Goal: Information Seeking & Learning: Learn about a topic

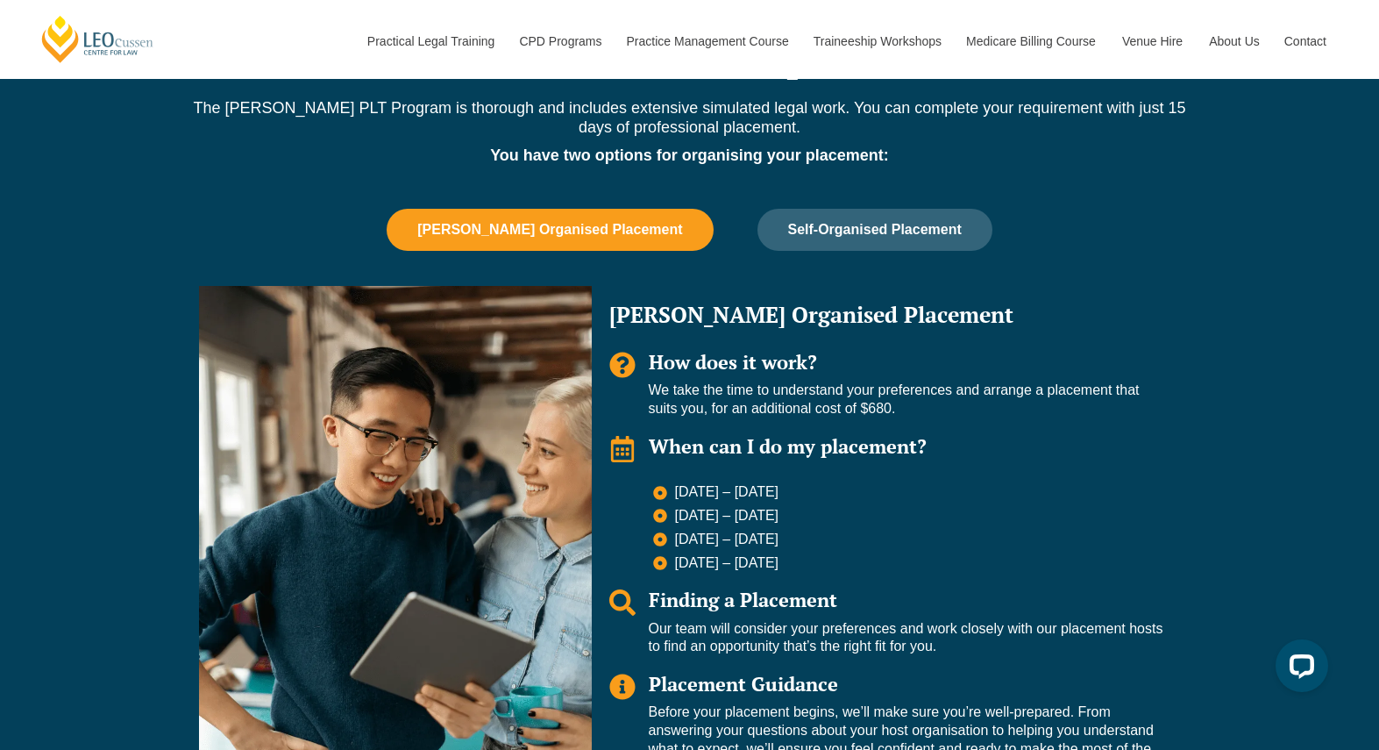
scroll to position [1781, 0]
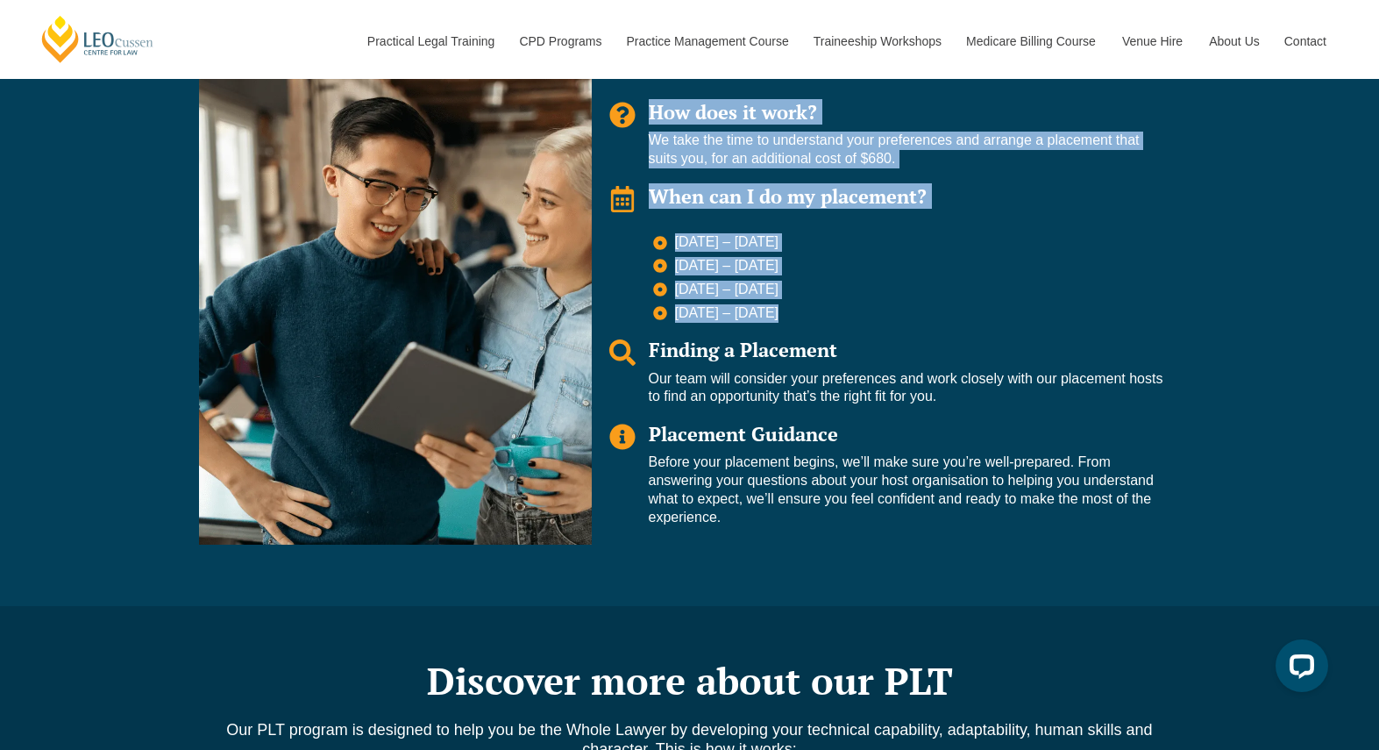
drag, startPoint x: 785, startPoint y: 291, endPoint x: 668, endPoint y: 290, distance: 116.6
click at [609, 338] on div "[PERSON_NAME] Organised Placement How does it work? We take the time to underst…" at bounding box center [886, 290] width 589 height 508
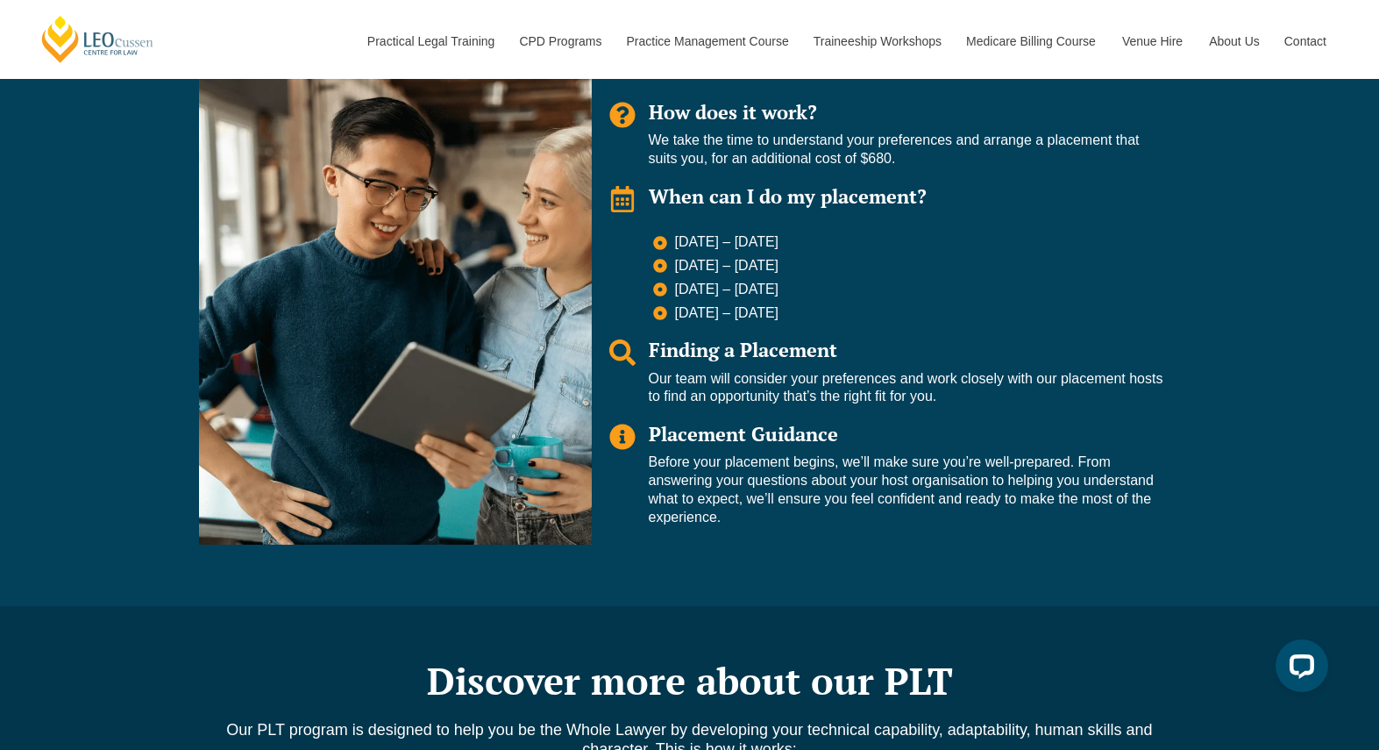
click at [780, 281] on span "[DATE] – [DATE]" at bounding box center [725, 290] width 109 height 18
click at [781, 304] on li "[DATE] – [DATE]" at bounding box center [908, 313] width 510 height 18
drag, startPoint x: 781, startPoint y: 289, endPoint x: 791, endPoint y: 298, distance: 13.6
click at [791, 298] on div "[PERSON_NAME] Organised Placement How does it work? We take the time to underst…" at bounding box center [886, 290] width 589 height 508
drag, startPoint x: 791, startPoint y: 298, endPoint x: 789, endPoint y: 285, distance: 13.3
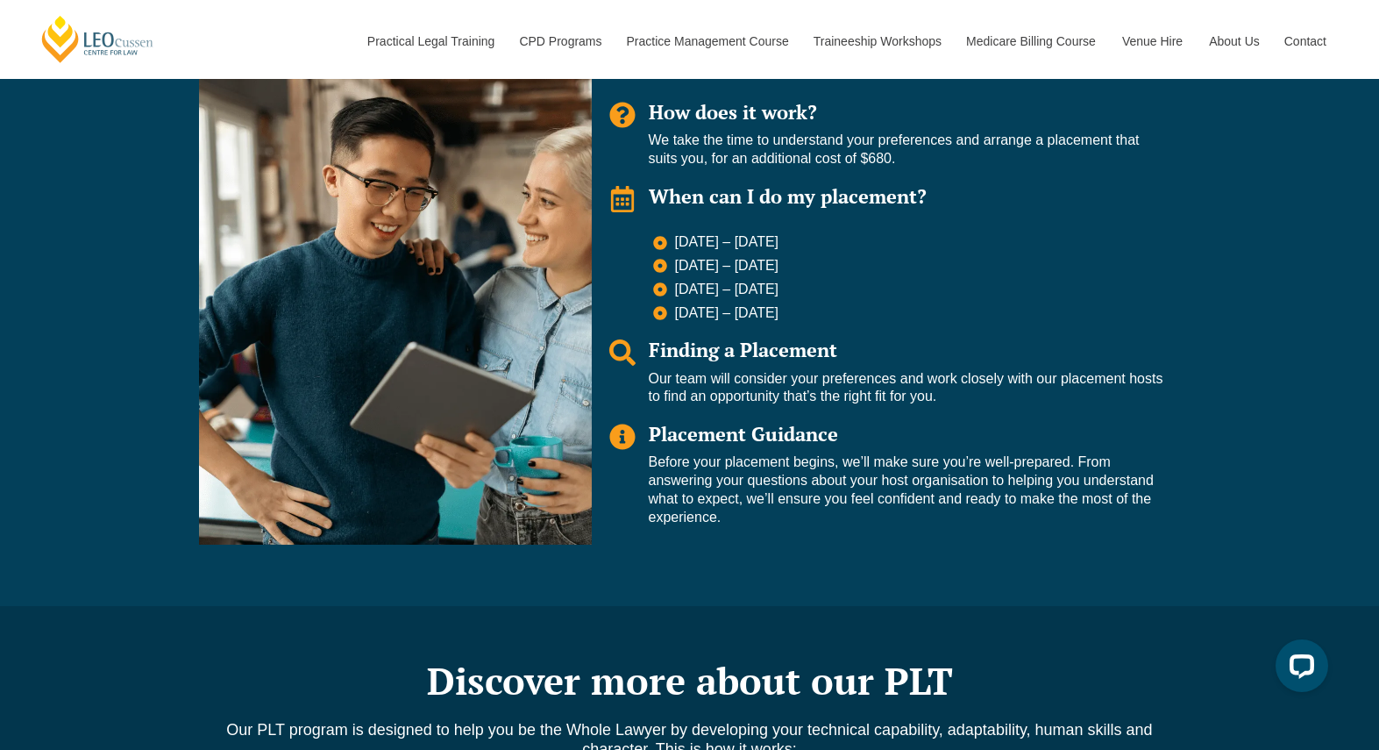
click at [789, 285] on div "[PERSON_NAME] Organised Placement How does it work? We take the time to underst…" at bounding box center [886, 290] width 589 height 508
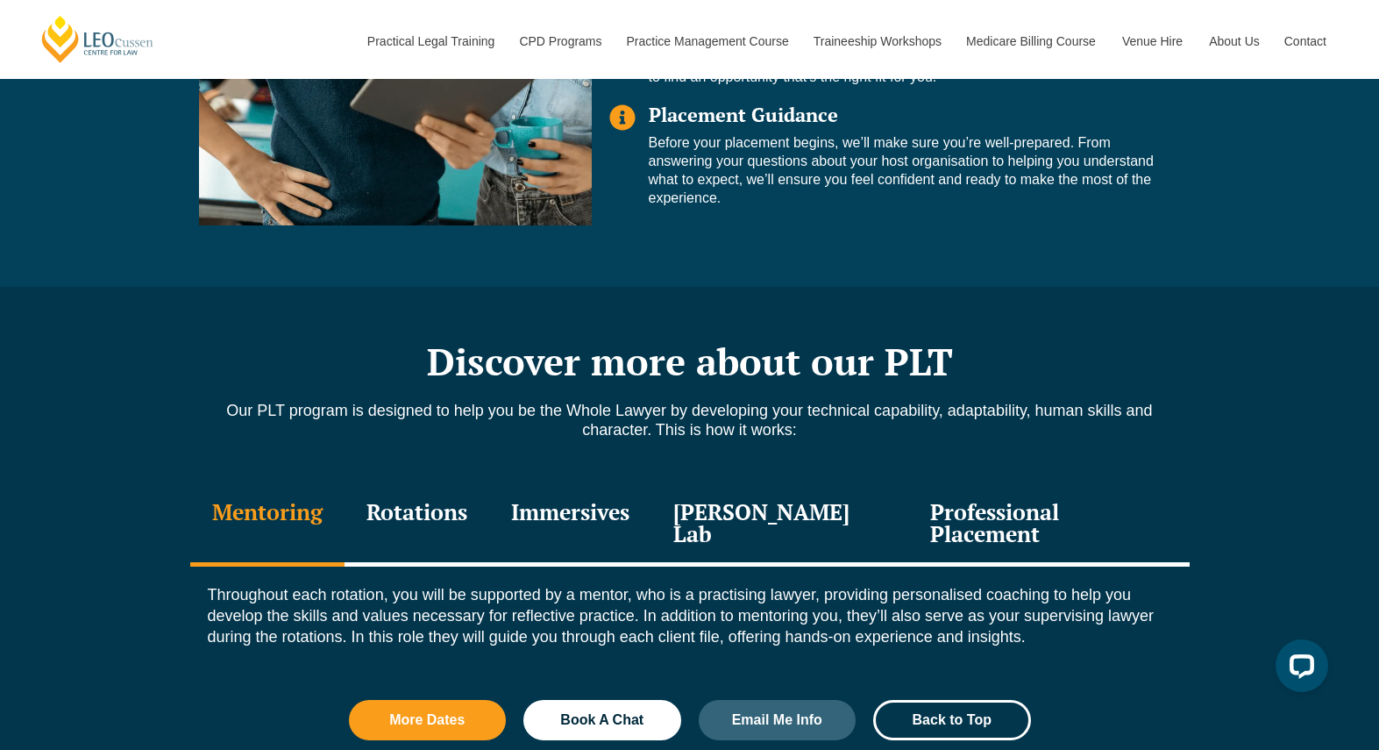
scroll to position [2240, 0]
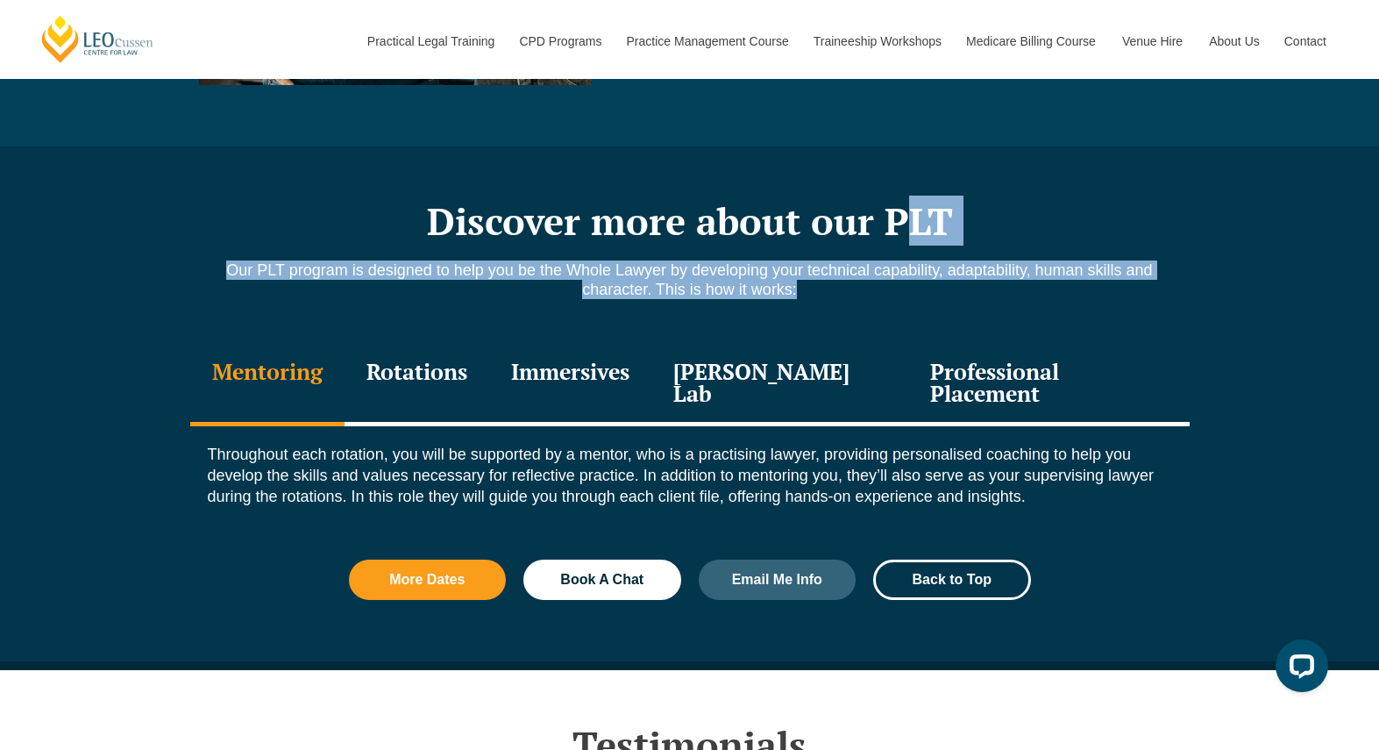
drag, startPoint x: 789, startPoint y: 285, endPoint x: 899, endPoint y: 182, distance: 150.1
click at [899, 182] on div "Discover more about our PLT Our PLT program is designed to help you be the Whol…" at bounding box center [690, 403] width 1000 height 515
click at [899, 199] on h2 "Discover more about our PLT" at bounding box center [690, 221] width 1000 height 44
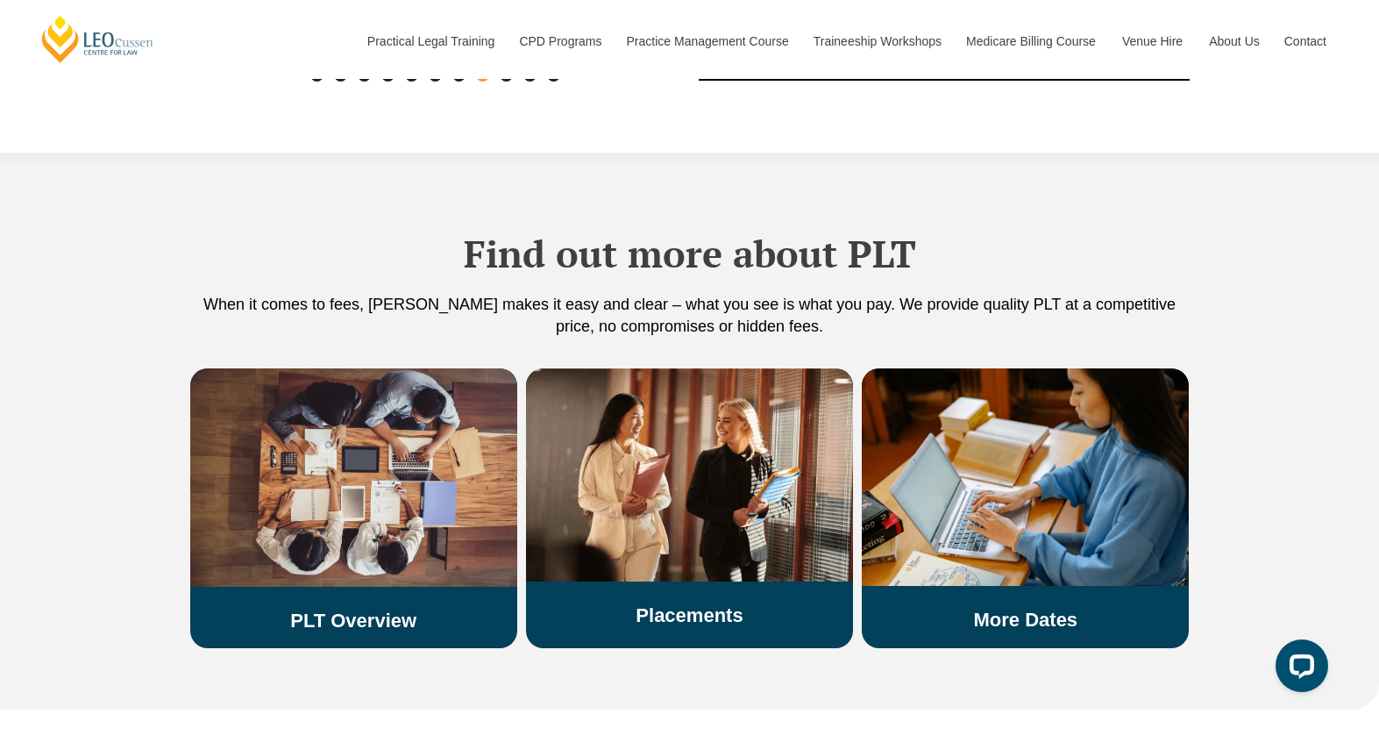
scroll to position [3584, 0]
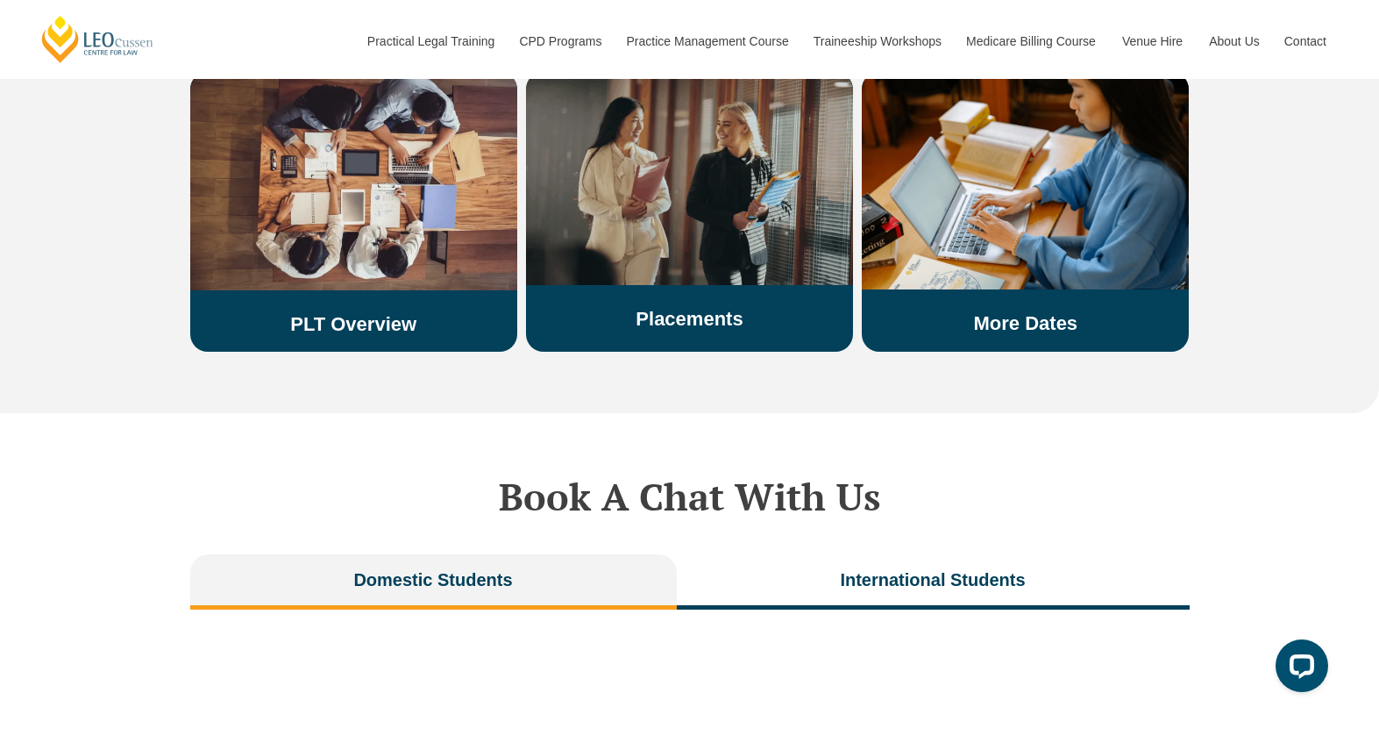
click at [704, 231] on div "Placements" at bounding box center [689, 201] width 327 height 259
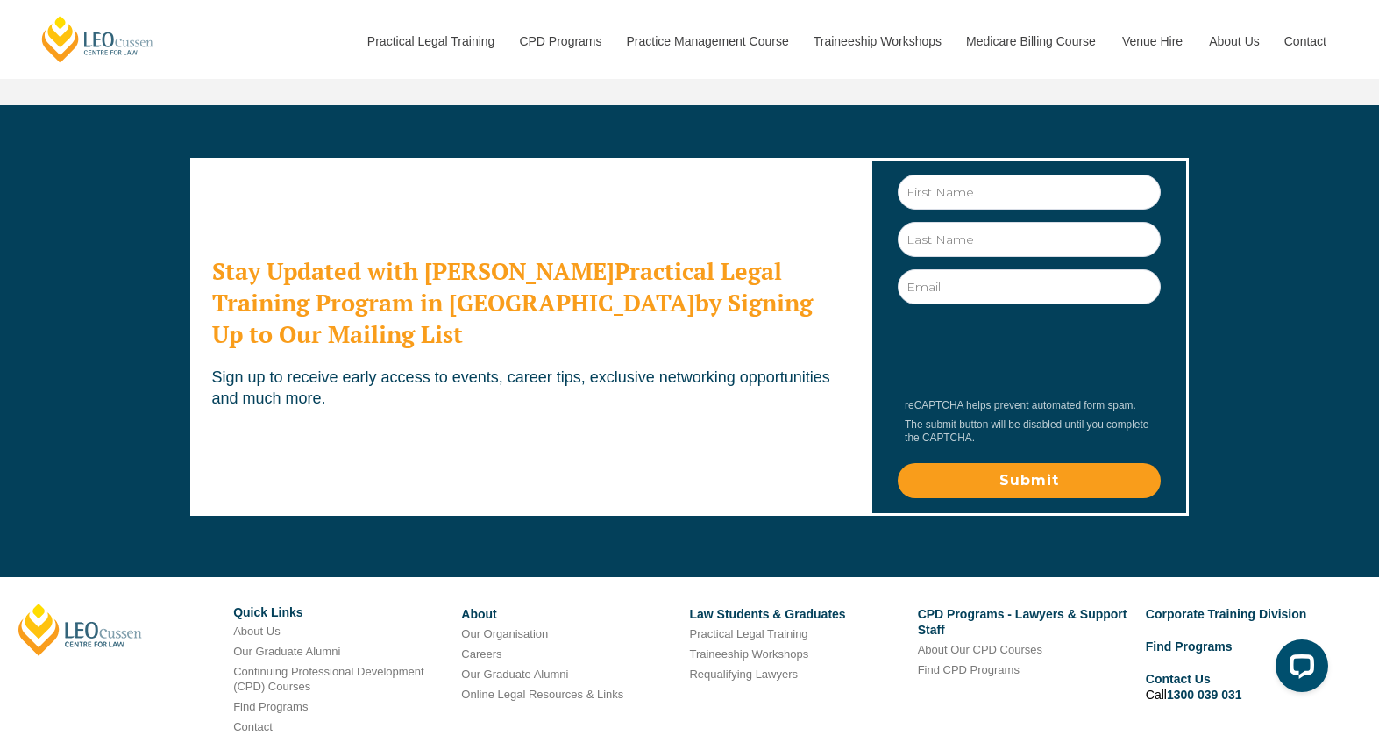
scroll to position [5865, 0]
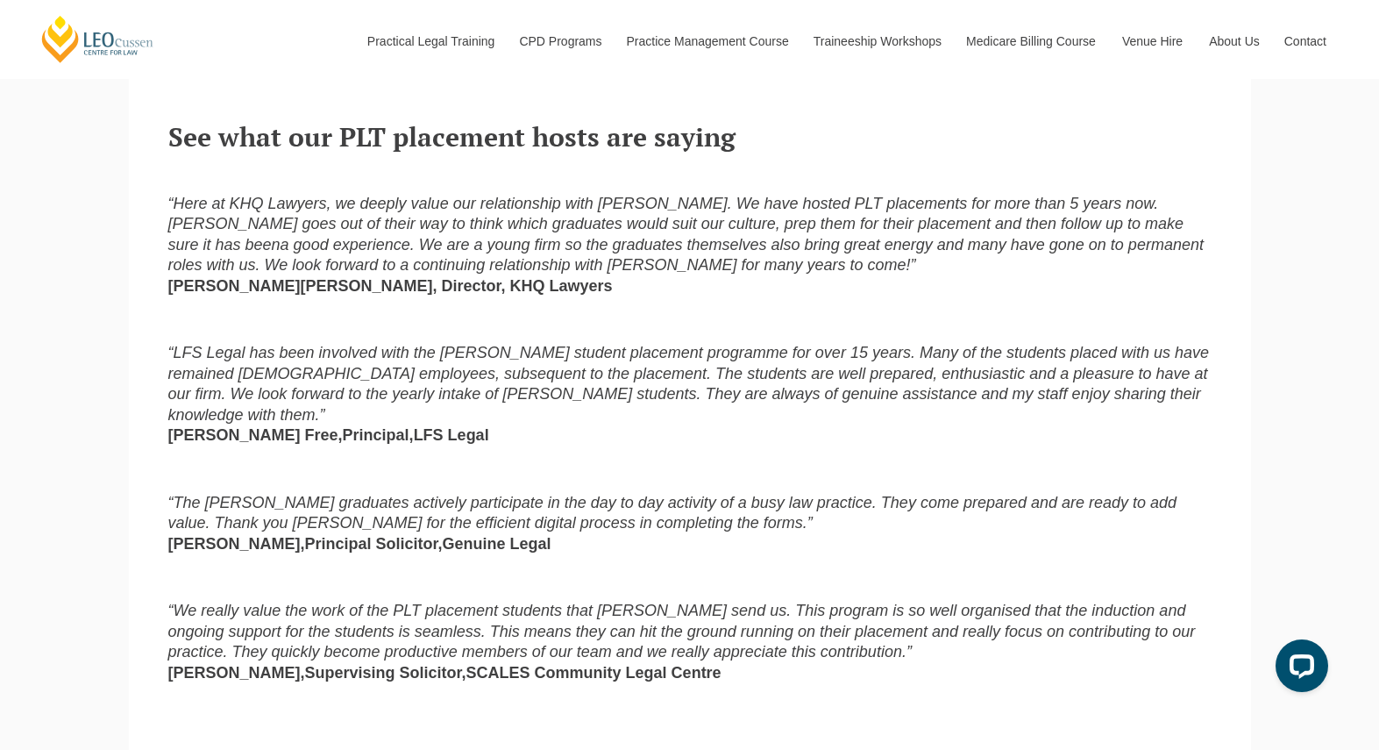
scroll to position [1346, 0]
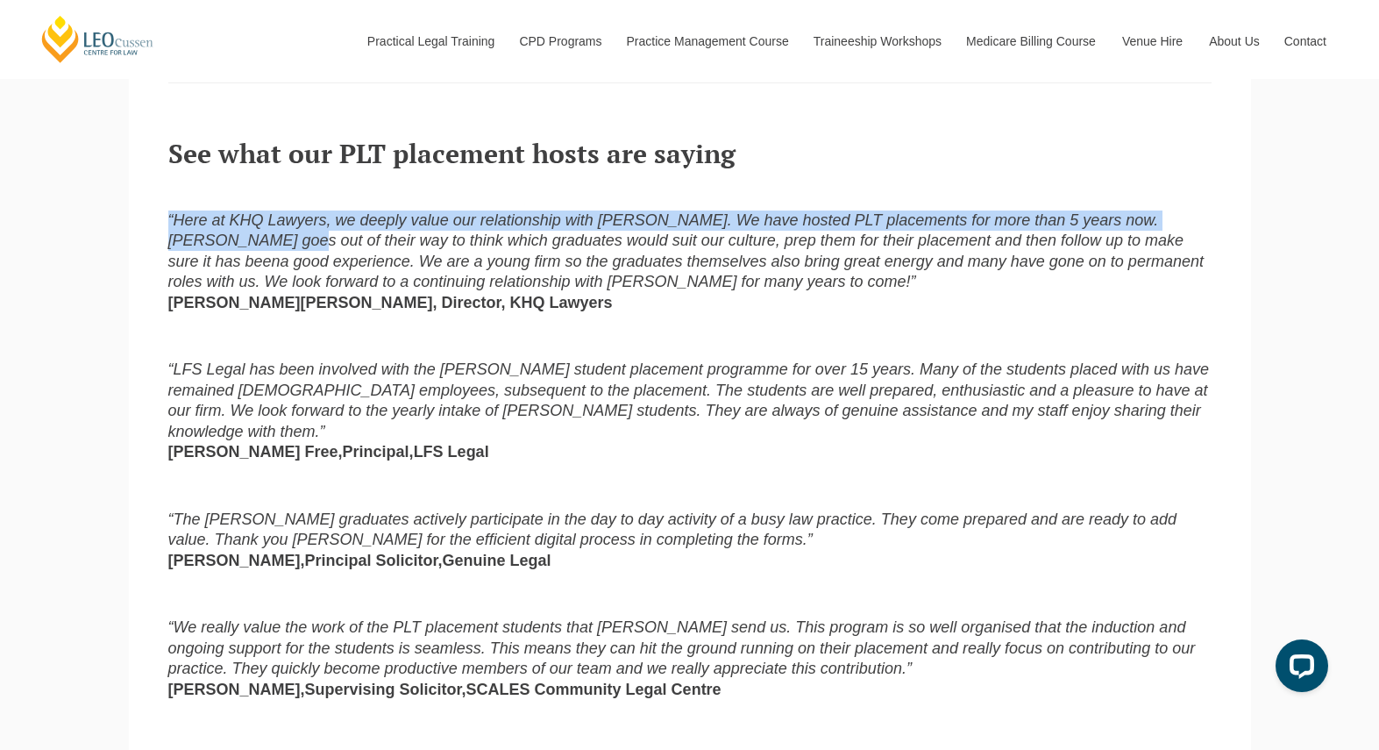
drag, startPoint x: 267, startPoint y: 203, endPoint x: 163, endPoint y: 242, distance: 110.7
click at [163, 242] on div "About us Leo Cussen is a national provider of PLT. We’ve been running PLT in Au…" at bounding box center [690, 171] width 1070 height 1083
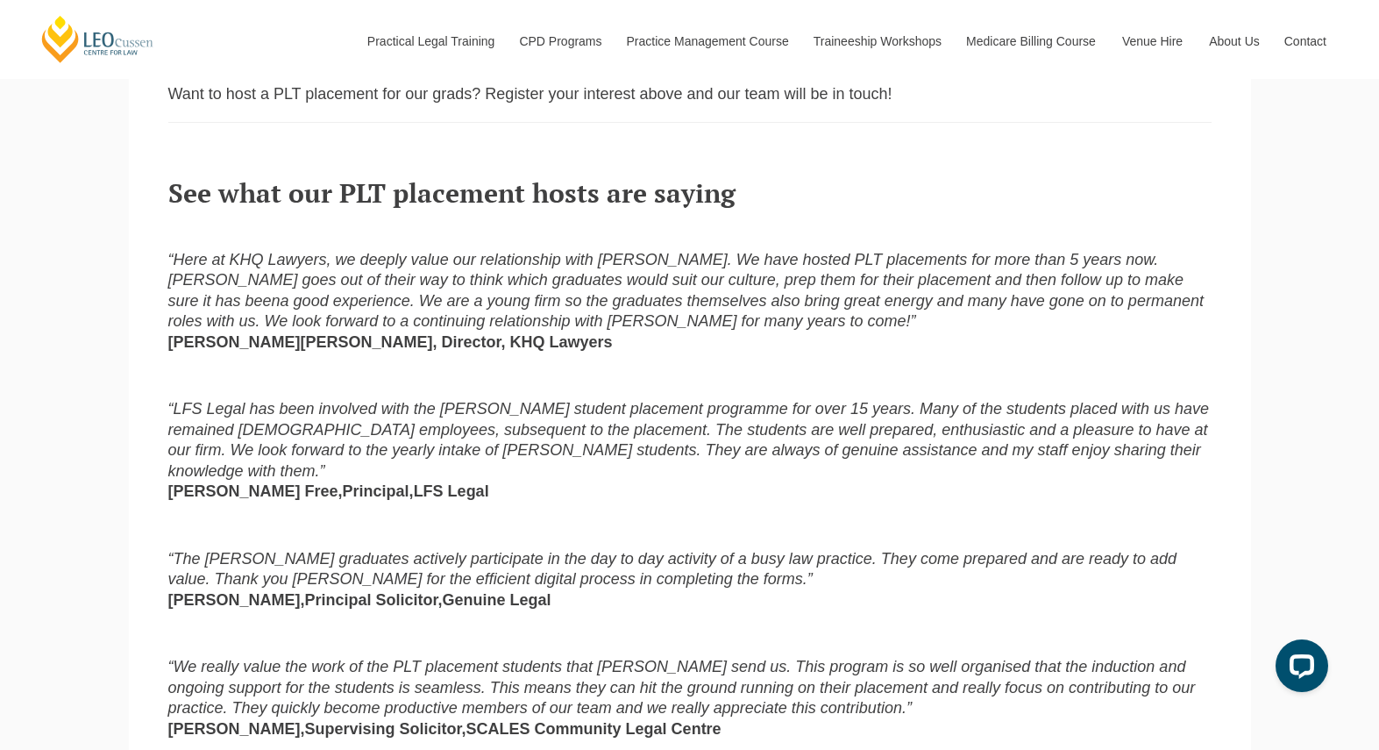
scroll to position [1305, 0]
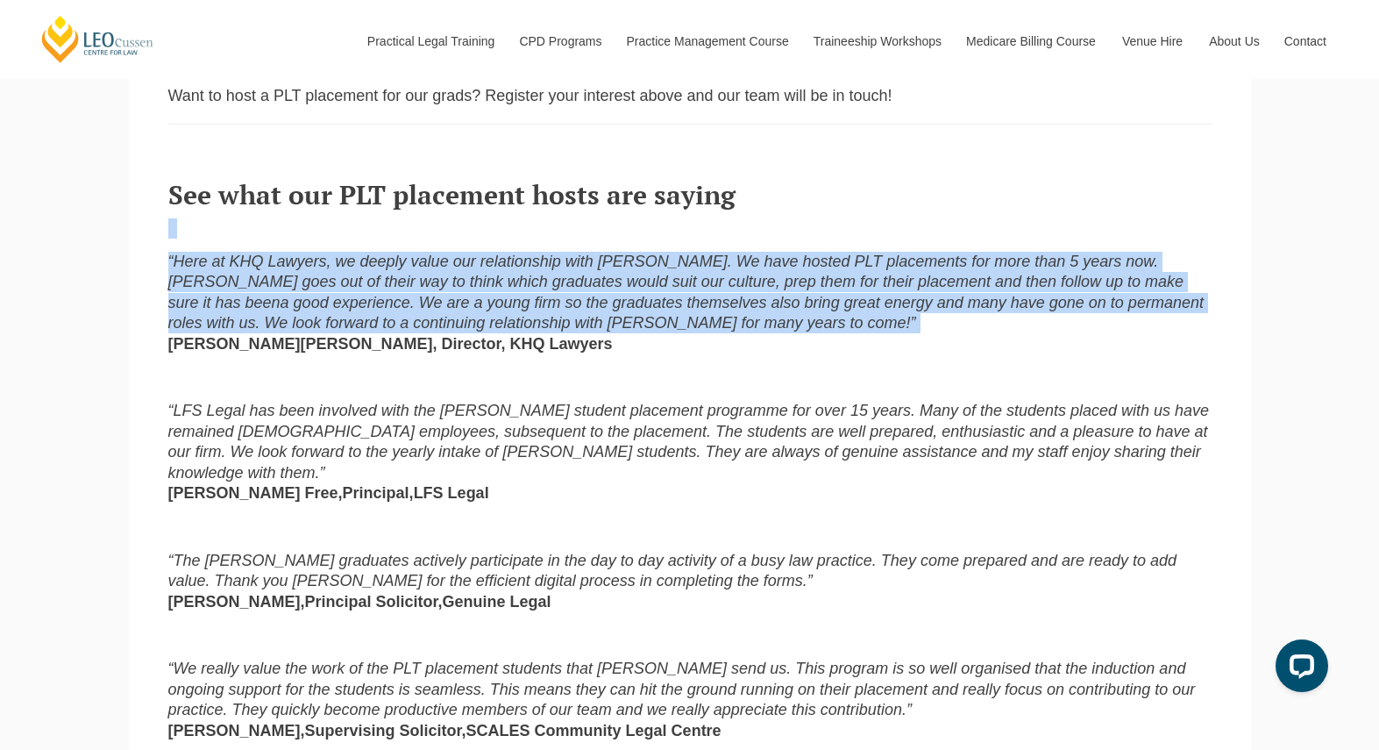
drag, startPoint x: 163, startPoint y: 242, endPoint x: 166, endPoint y: 349, distance: 107.0
click at [166, 349] on div "About us Leo Cussen is a national provider of PLT. We’ve been running PLT in Au…" at bounding box center [690, 212] width 1070 height 1083
drag, startPoint x: 167, startPoint y: 367, endPoint x: 171, endPoint y: 247, distance: 120.2
click at [171, 247] on div "About us Leo Cussen is a national provider of PLT. We’ve been running PLT in Au…" at bounding box center [690, 212] width 1070 height 1083
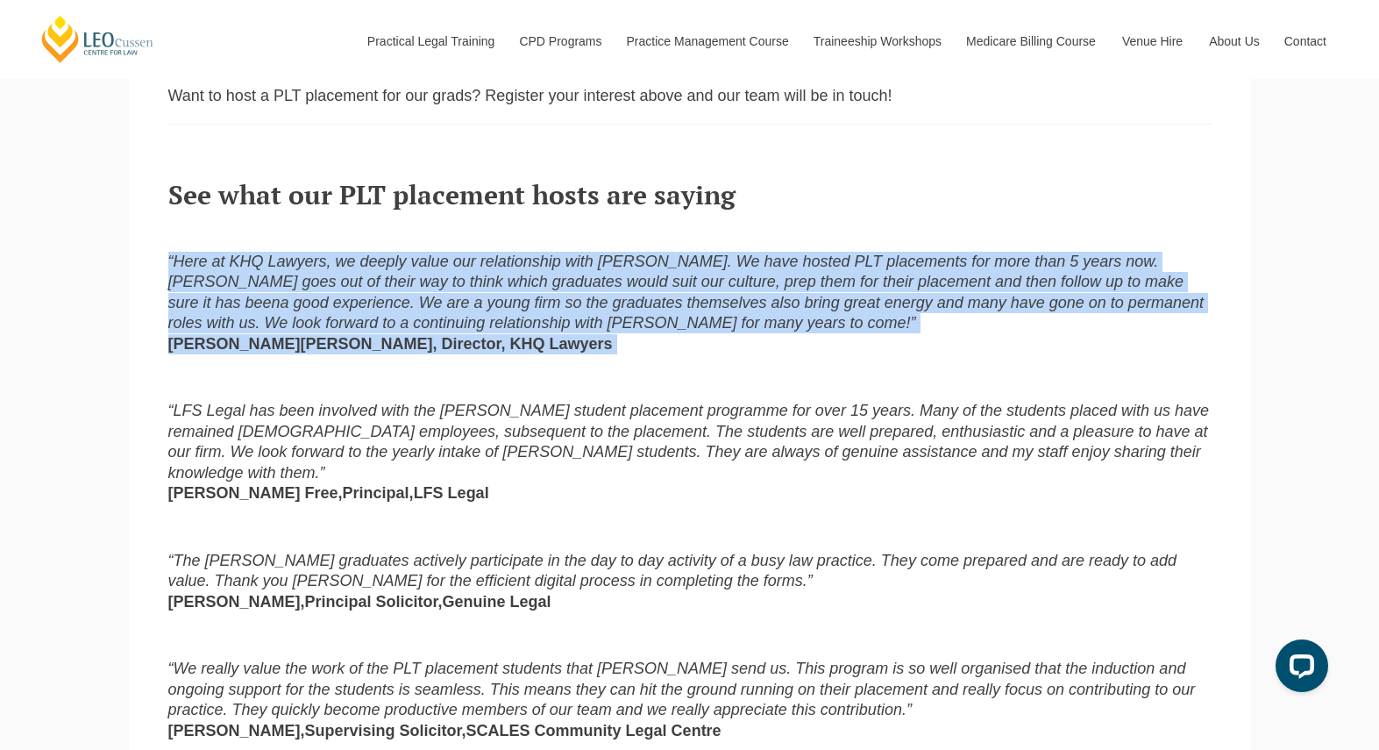
click at [171, 247] on div "About us Leo Cussen is a national provider of PLT. We’ve been running PLT in Au…" at bounding box center [690, 212] width 1070 height 1083
